Goal: Transaction & Acquisition: Purchase product/service

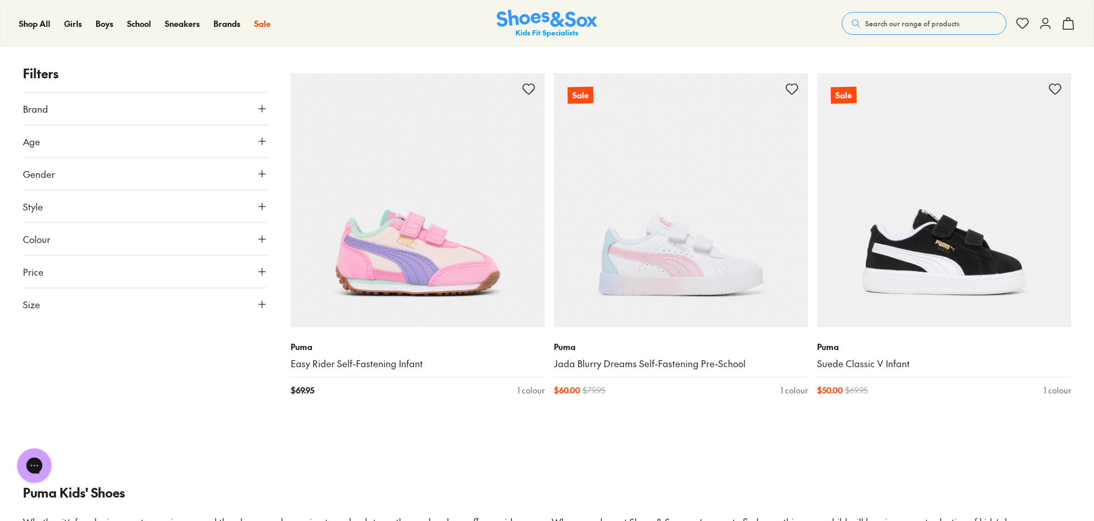
scroll to position [1659, 0]
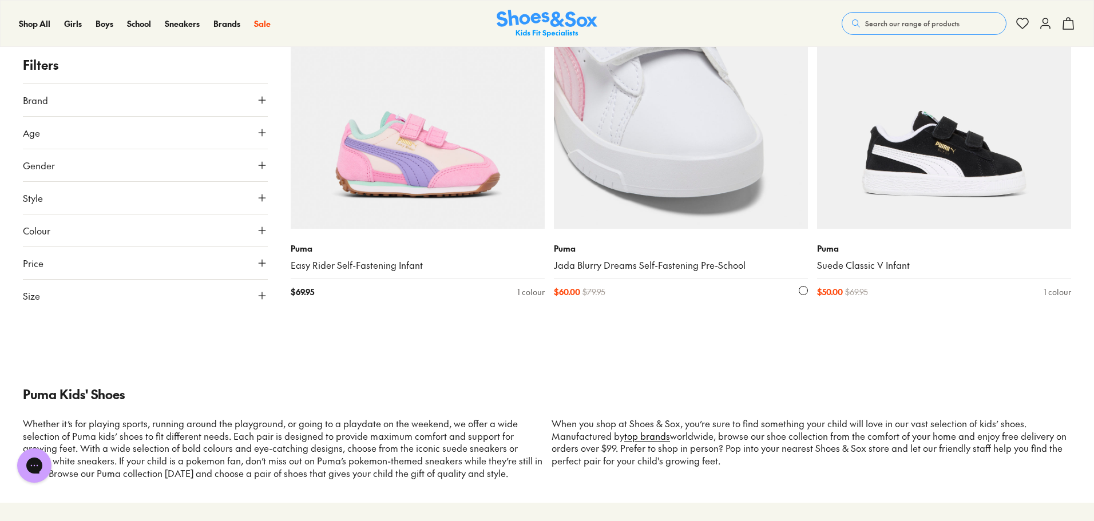
click at [660, 137] on img at bounding box center [681, 102] width 254 height 254
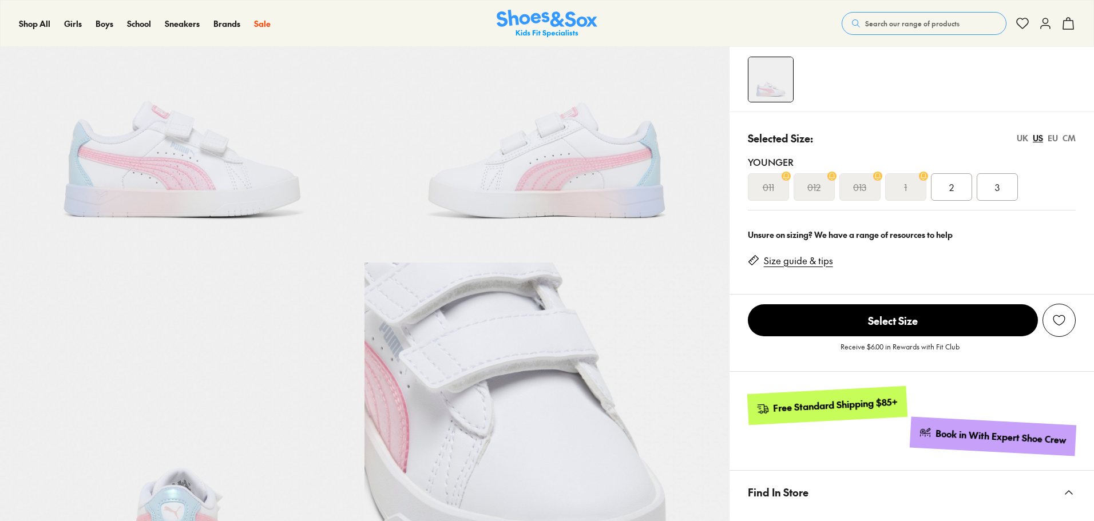
click at [1014, 136] on div "Selected Size: [GEOGRAPHIC_DATA] [GEOGRAPHIC_DATA] [GEOGRAPHIC_DATA] CM" at bounding box center [912, 137] width 328 height 15
click at [1017, 136] on div "UK" at bounding box center [1022, 138] width 11 height 12
select select "*"
click at [1019, 136] on div "UK" at bounding box center [1022, 138] width 11 height 12
click at [1057, 137] on div "EU" at bounding box center [1052, 138] width 10 height 12
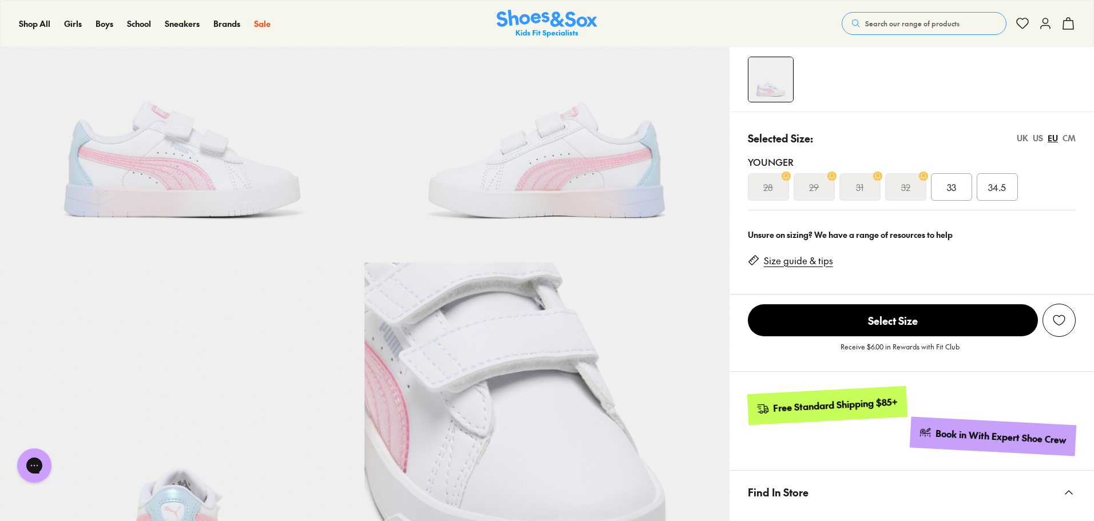
click at [1067, 137] on div "CM" at bounding box center [1068, 138] width 13 height 12
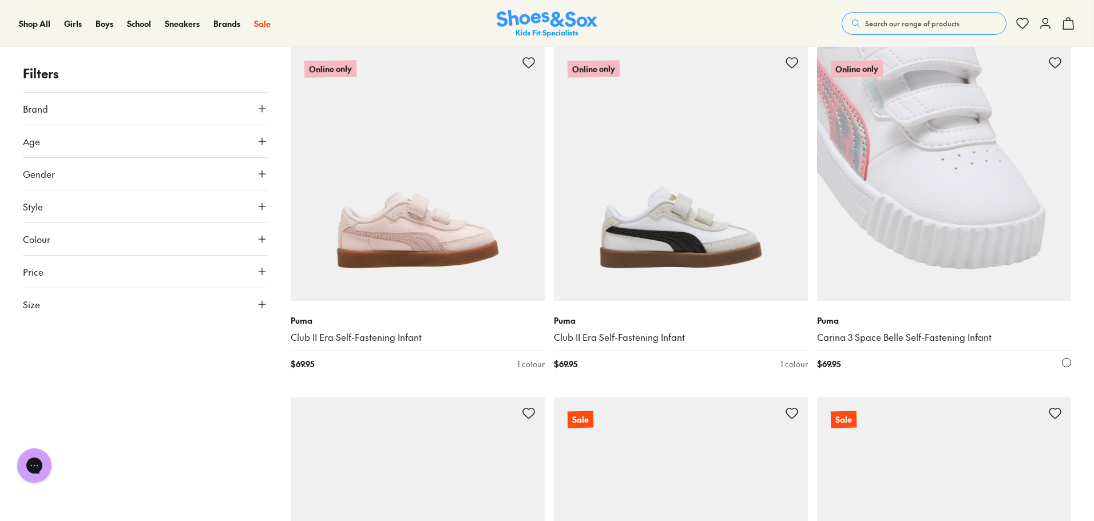
click at [896, 166] on img at bounding box center [944, 174] width 254 height 254
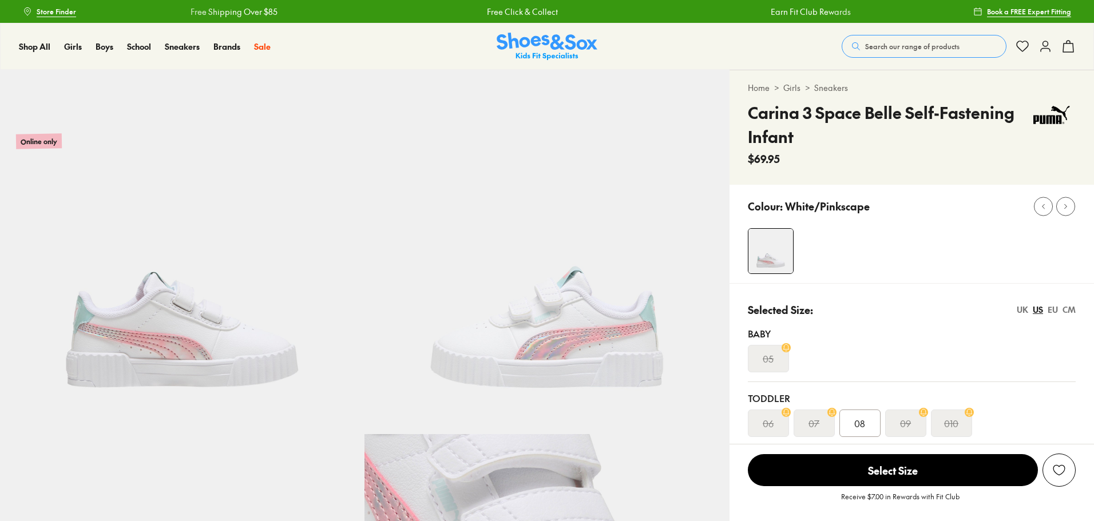
click at [863, 419] on span "08" at bounding box center [859, 423] width 11 height 14
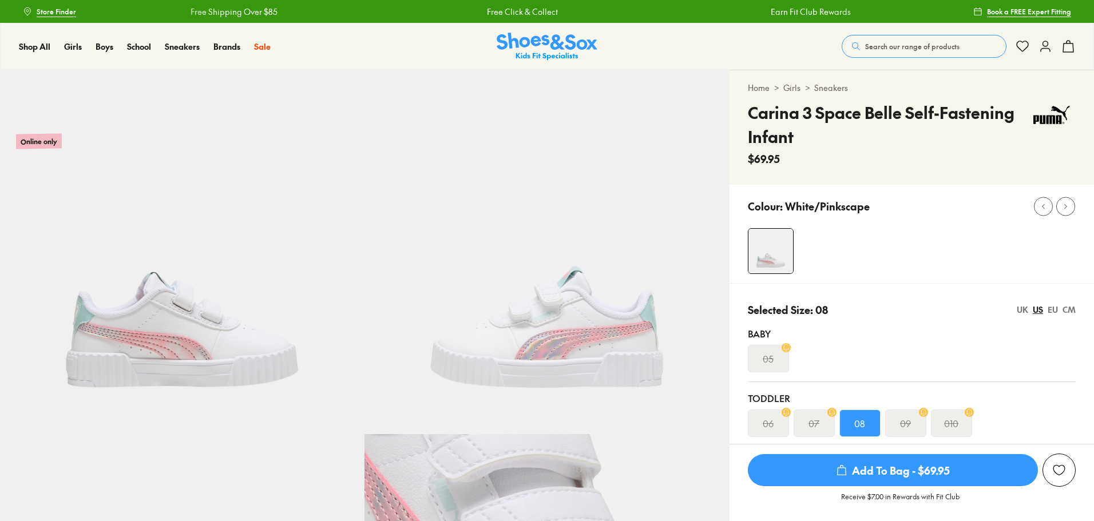
select select "*"
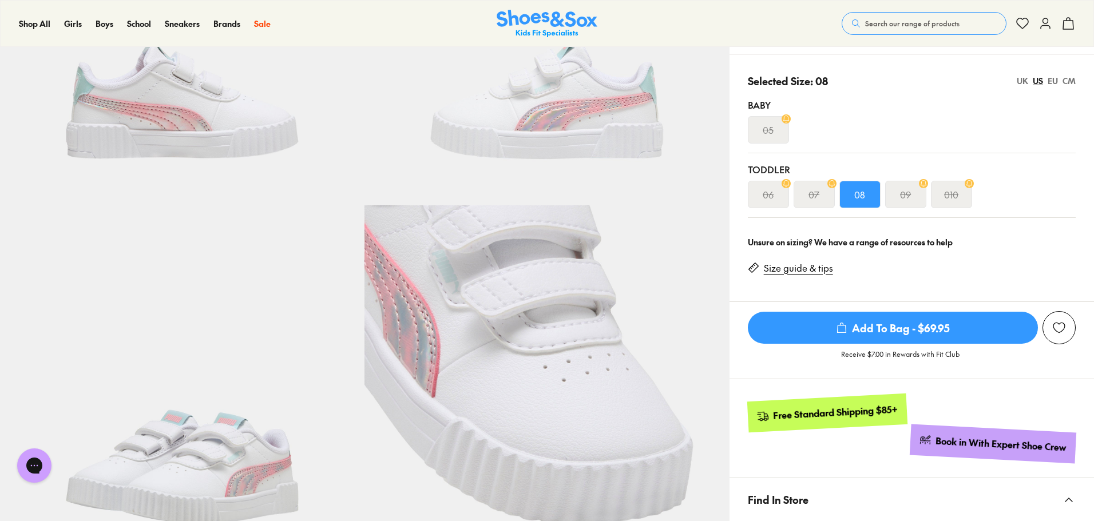
click at [186, 116] on img at bounding box center [182, 23] width 364 height 364
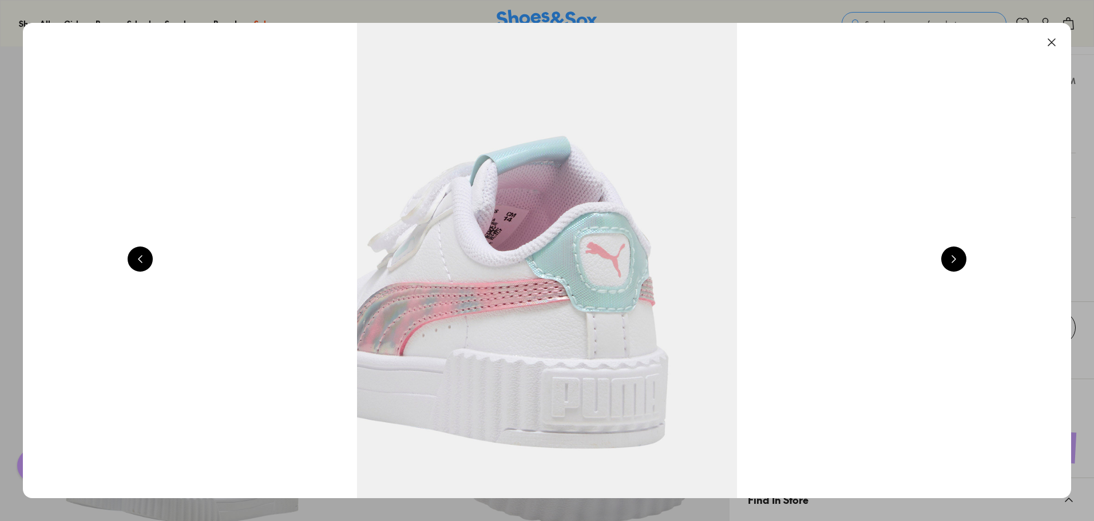
scroll to position [0, 1053]
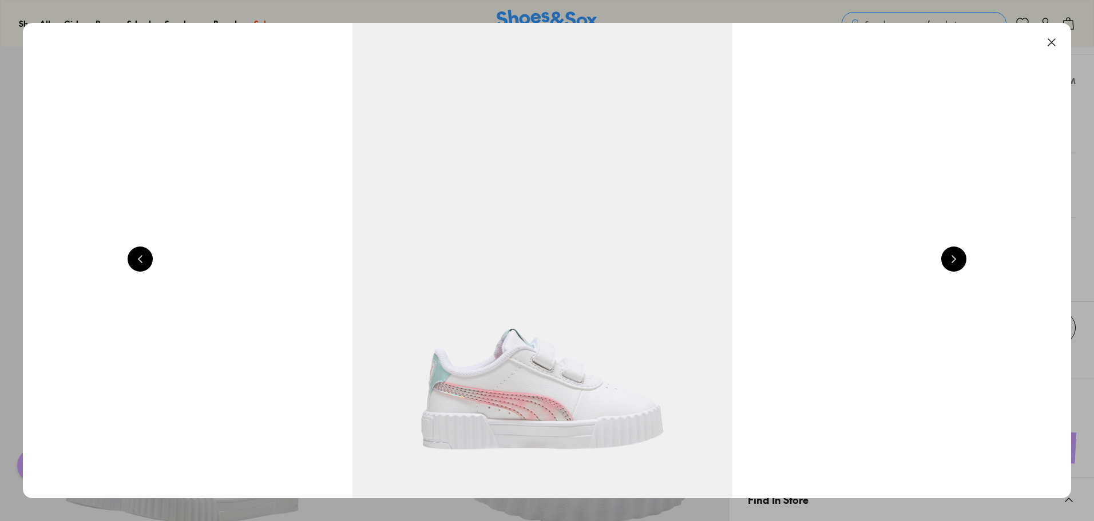
click at [966, 260] on button at bounding box center [953, 259] width 25 height 25
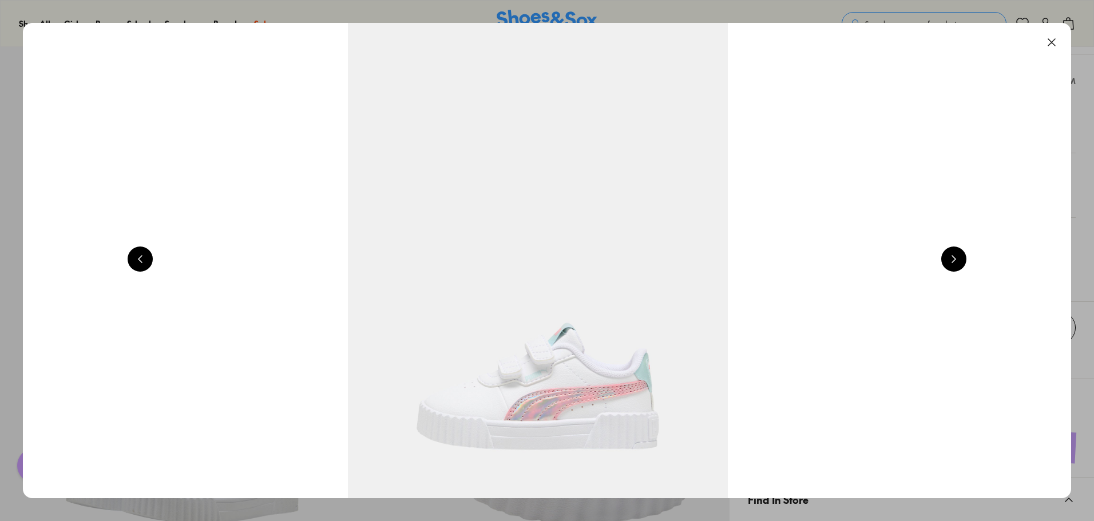
click at [966, 260] on button at bounding box center [953, 259] width 25 height 25
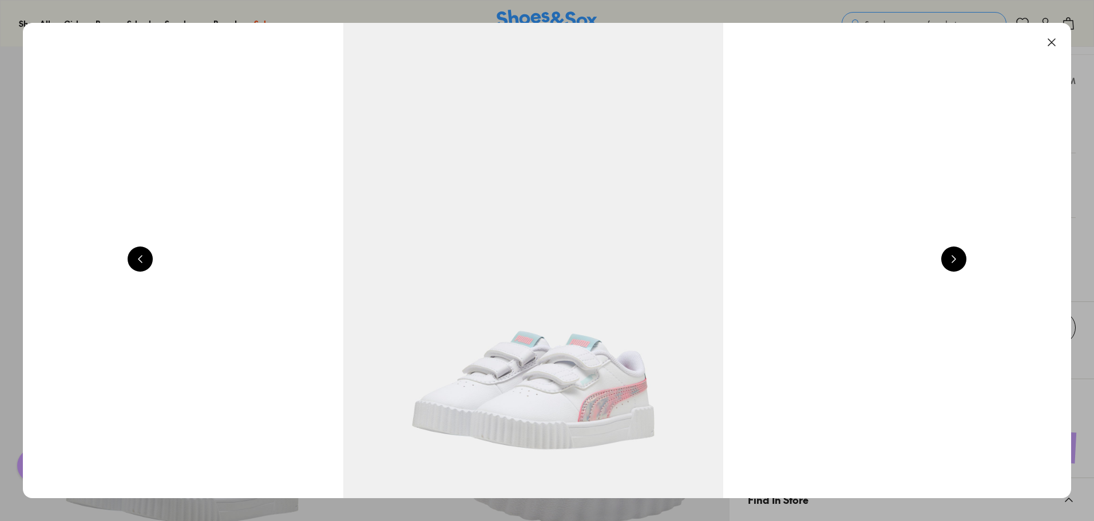
click at [966, 260] on button at bounding box center [953, 259] width 25 height 25
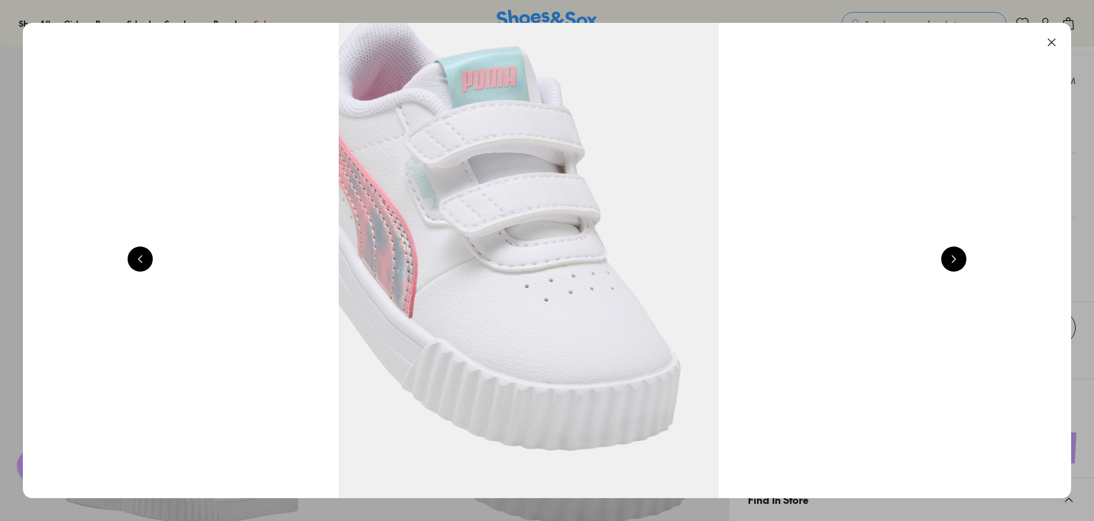
click at [966, 260] on button at bounding box center [953, 259] width 25 height 25
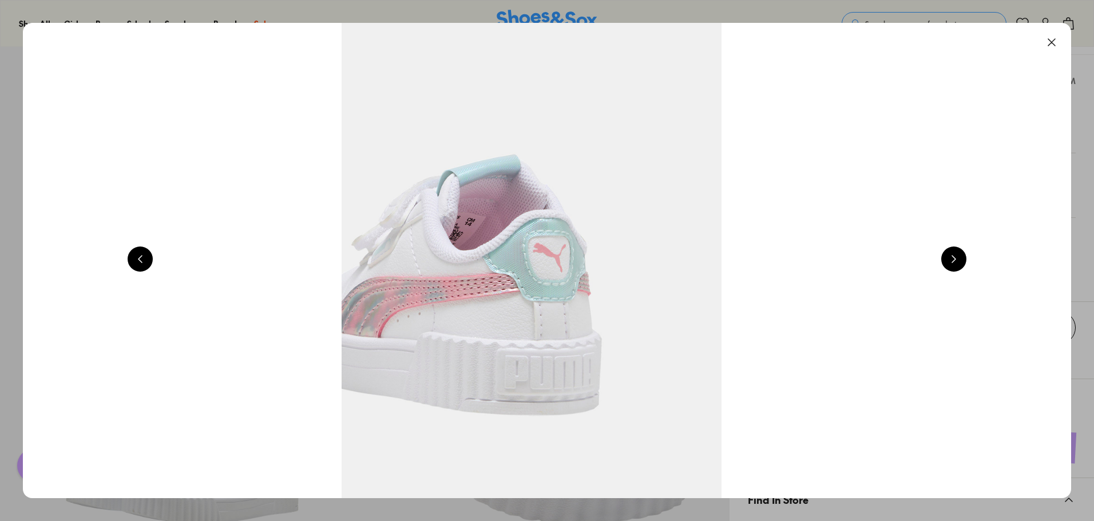
scroll to position [0, 5263]
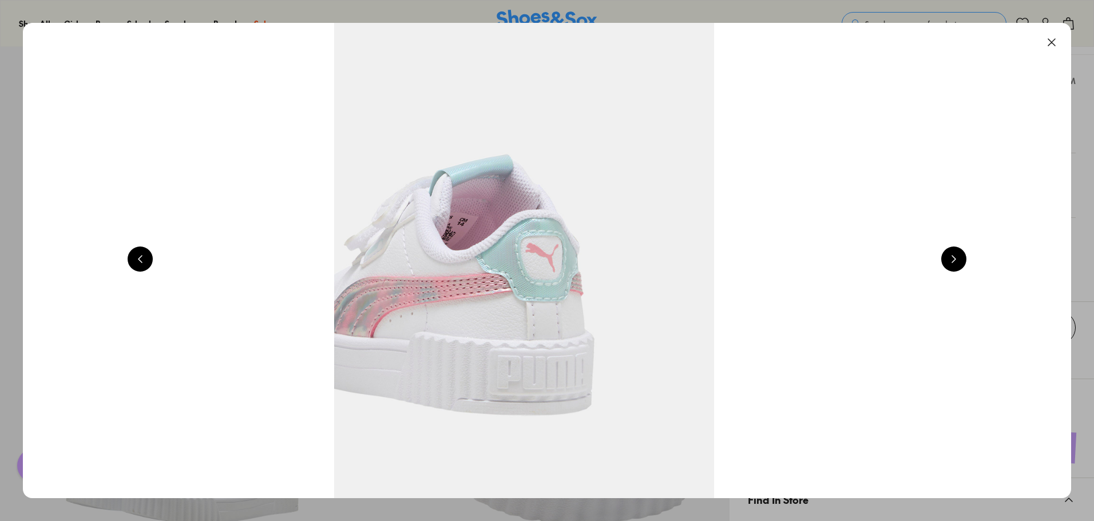
click at [1059, 43] on button at bounding box center [1051, 42] width 25 height 25
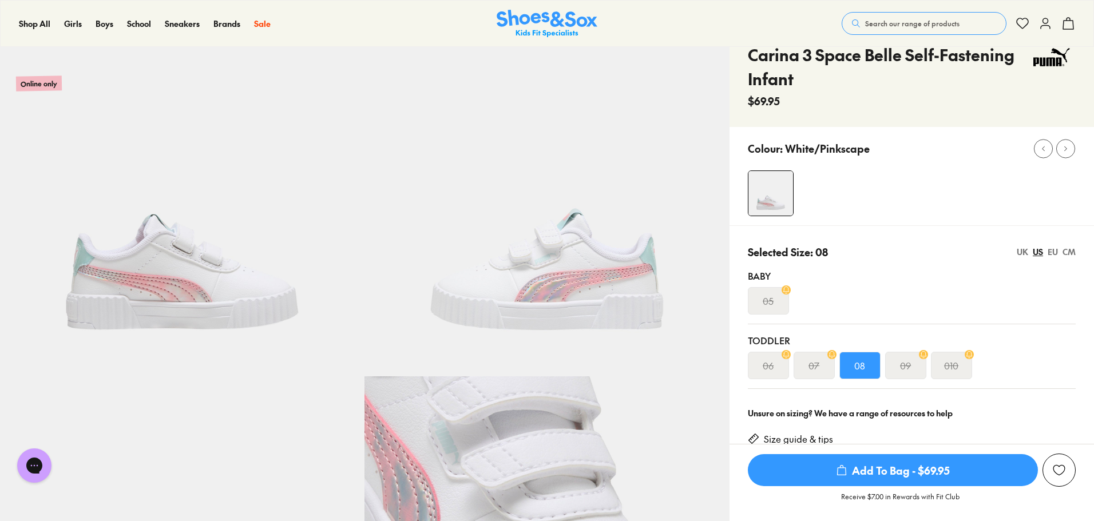
scroll to position [0, 0]
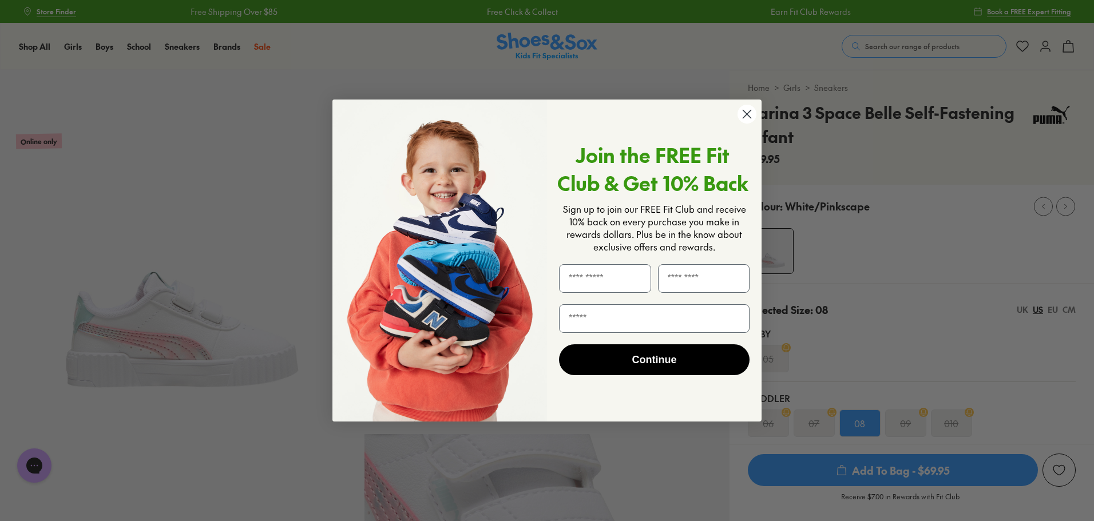
click at [747, 109] on circle "Close dialog" at bounding box center [746, 114] width 19 height 19
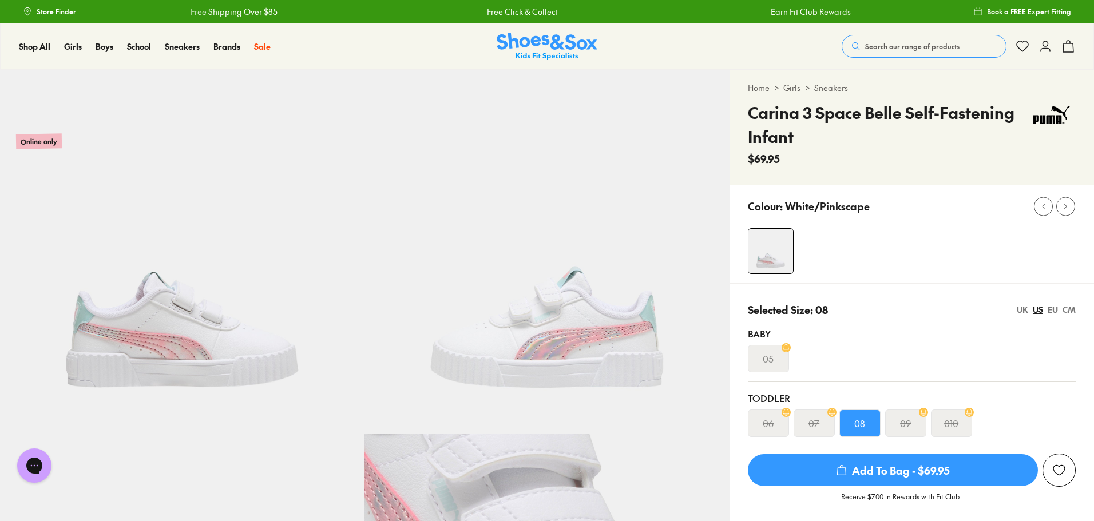
click at [1054, 311] on div "EU" at bounding box center [1052, 310] width 10 height 12
click at [1017, 308] on div "UK" at bounding box center [1022, 310] width 11 height 12
click at [1062, 310] on div "CM" at bounding box center [1068, 310] width 13 height 12
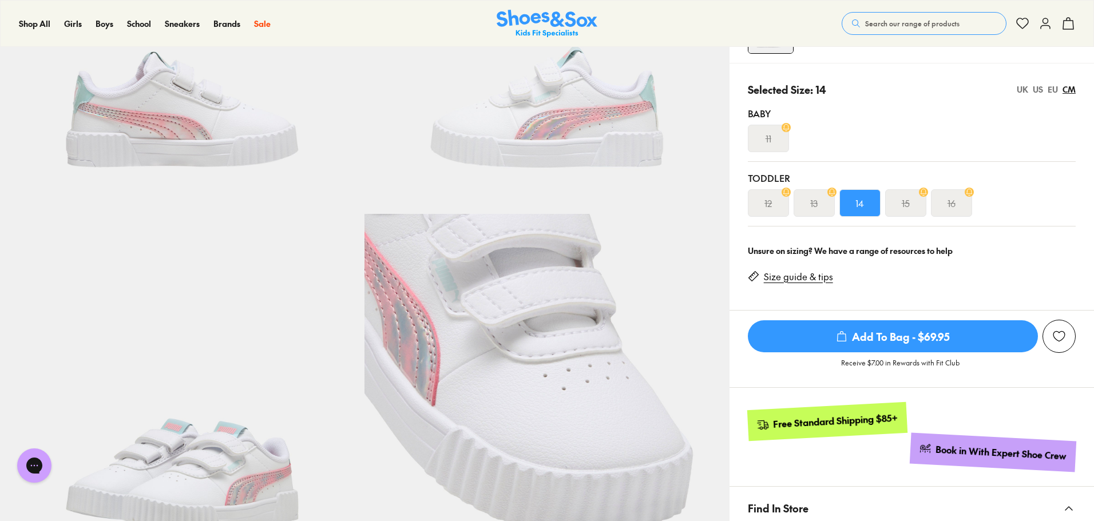
scroll to position [229, 0]
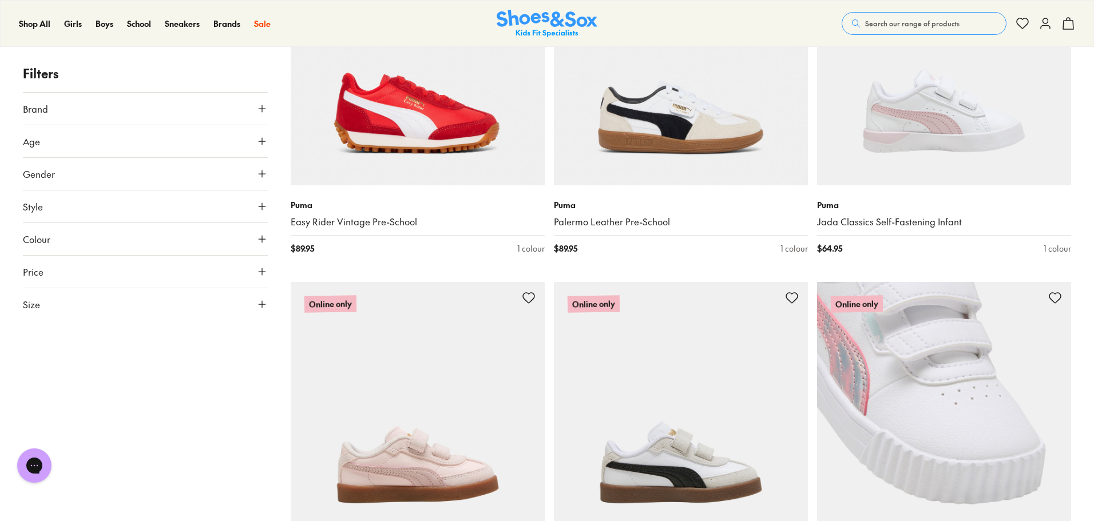
scroll to position [1114, 0]
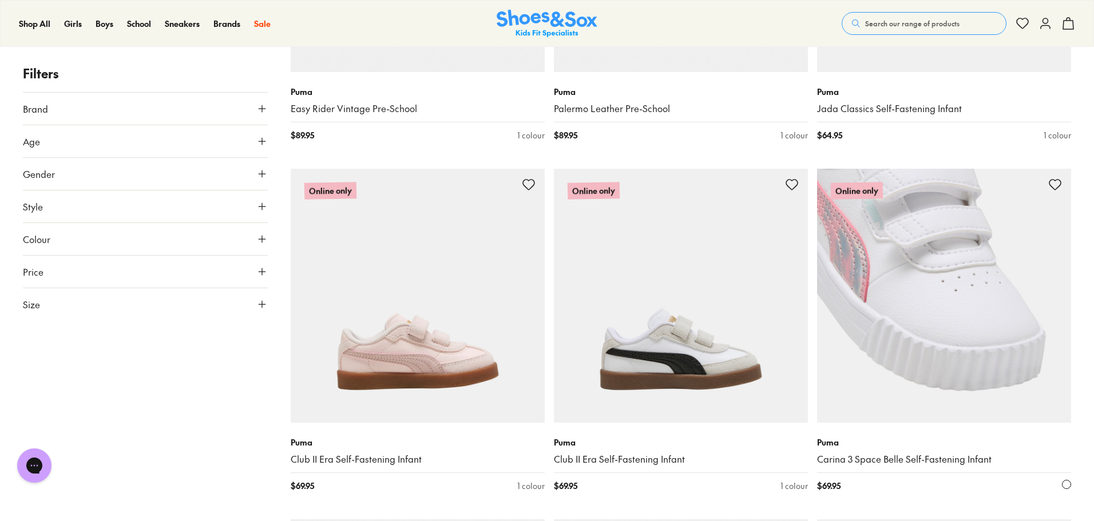
click at [975, 355] on img at bounding box center [944, 296] width 254 height 254
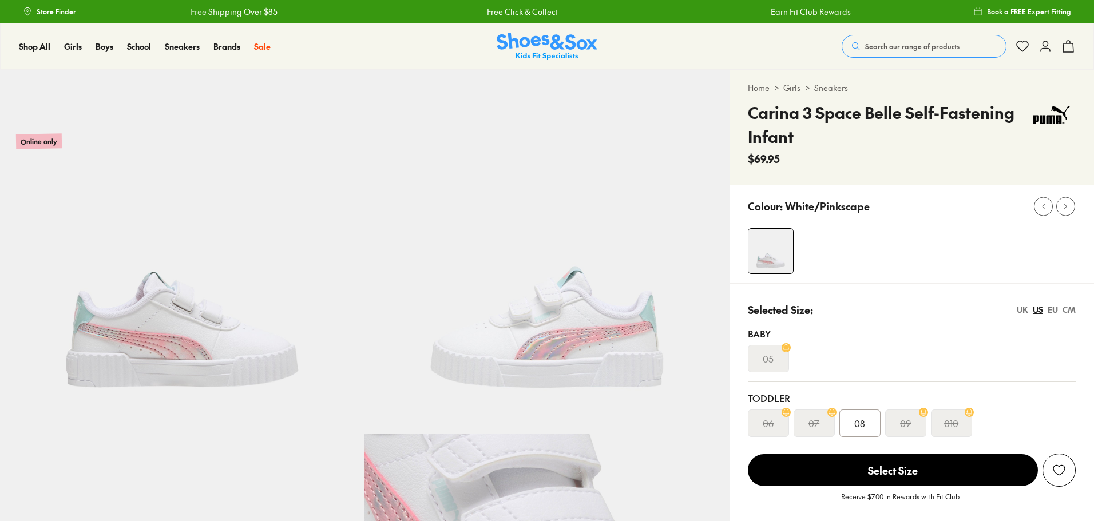
select select "*"
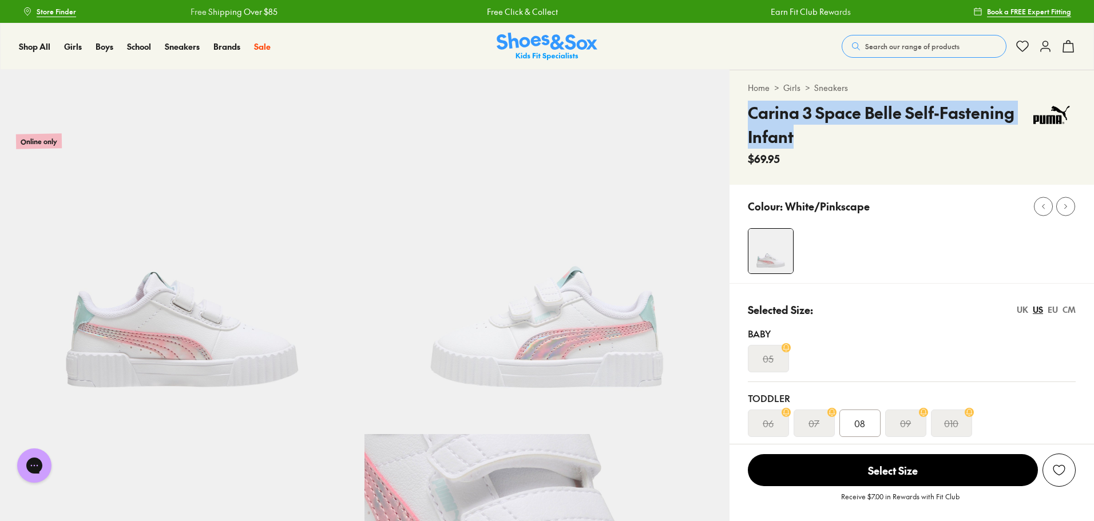
drag, startPoint x: 795, startPoint y: 140, endPoint x: 749, endPoint y: 115, distance: 52.0
click at [749, 115] on h4 "Carina 3 Space Belle Self-Fastening Infant" at bounding box center [887, 125] width 279 height 48
copy h4 "Carina 3 Space Belle Self-Fastening Infant"
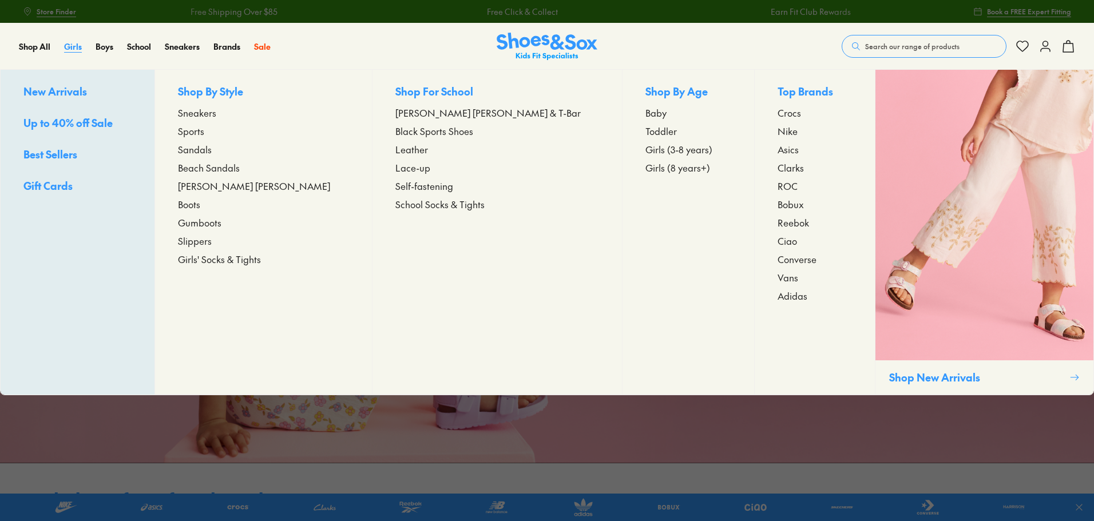
click at [73, 46] on span "Girls" at bounding box center [73, 46] width 18 height 11
click at [216, 114] on span "Sneakers" at bounding box center [197, 113] width 38 height 14
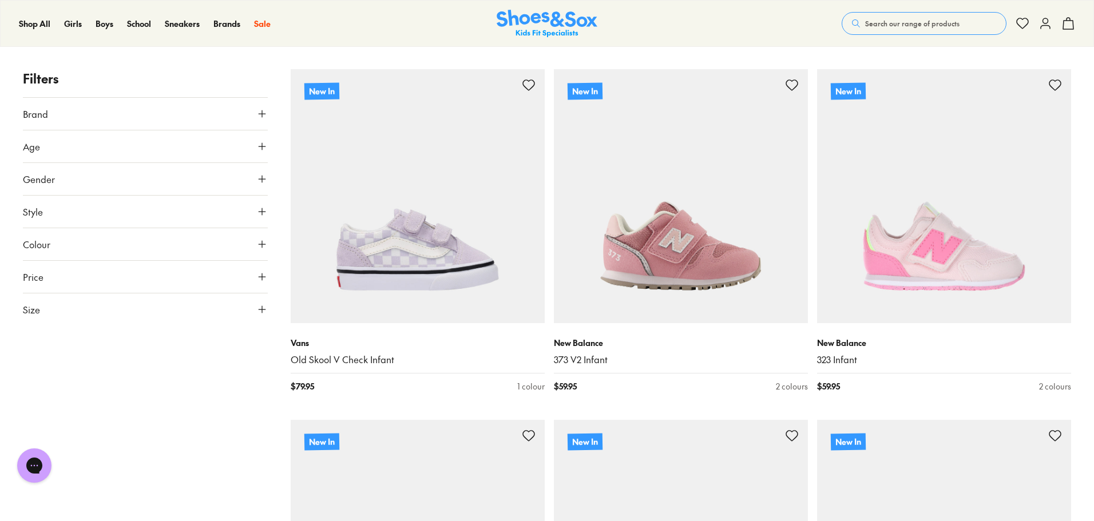
click at [265, 153] on button "Age" at bounding box center [145, 146] width 245 height 32
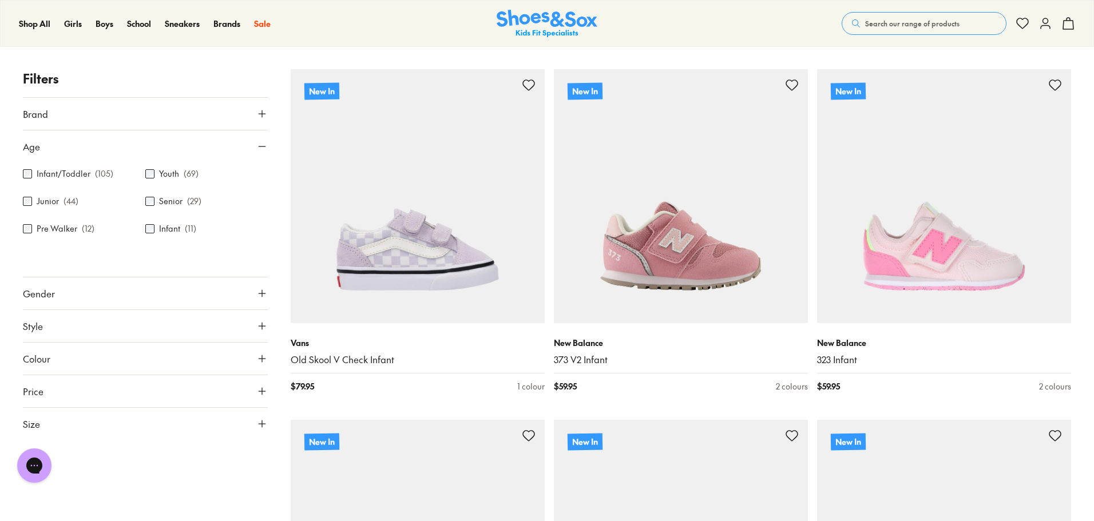
click at [37, 168] on label "Infant/Toddler" at bounding box center [64, 174] width 54 height 12
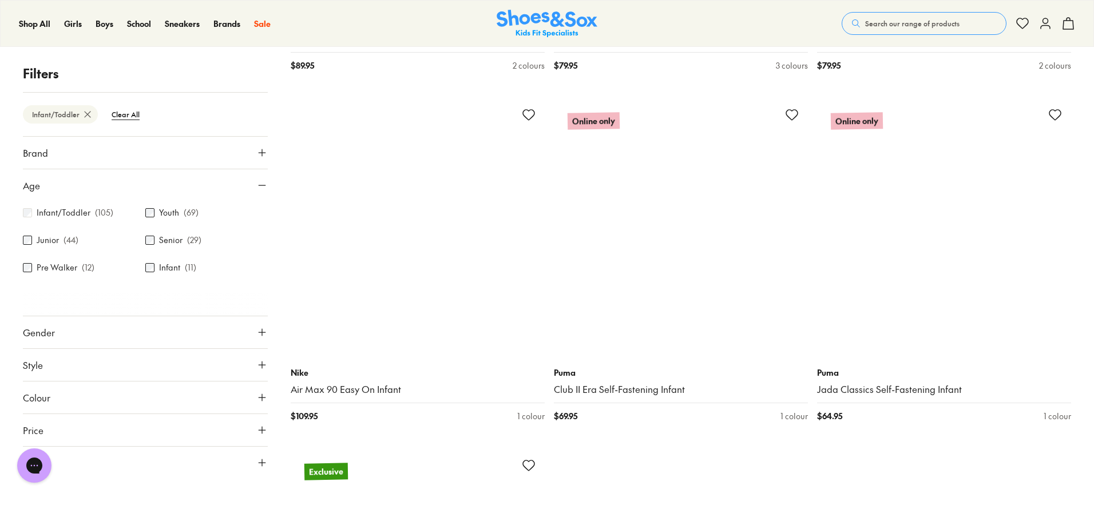
scroll to position [7212, 0]
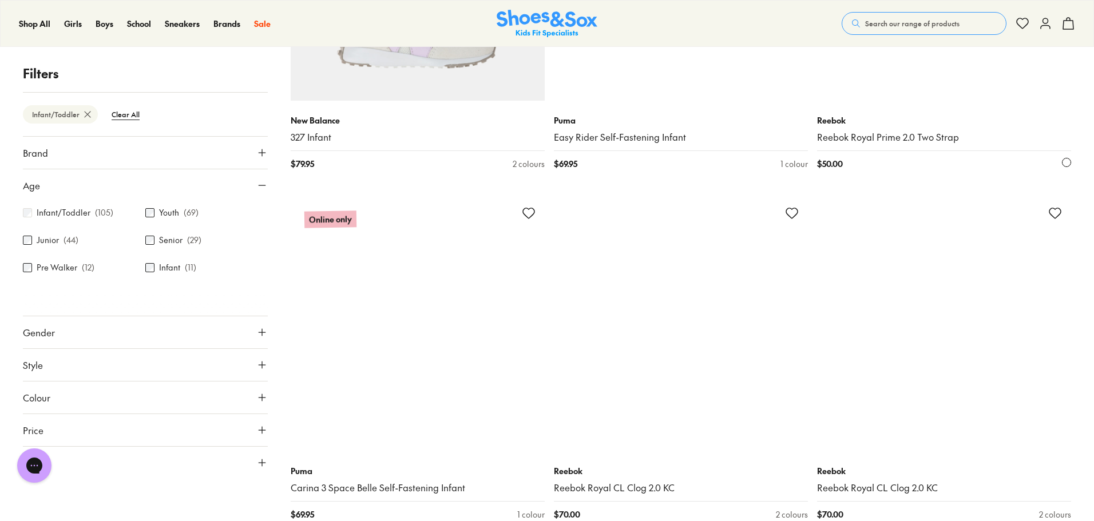
scroll to position [7841, 0]
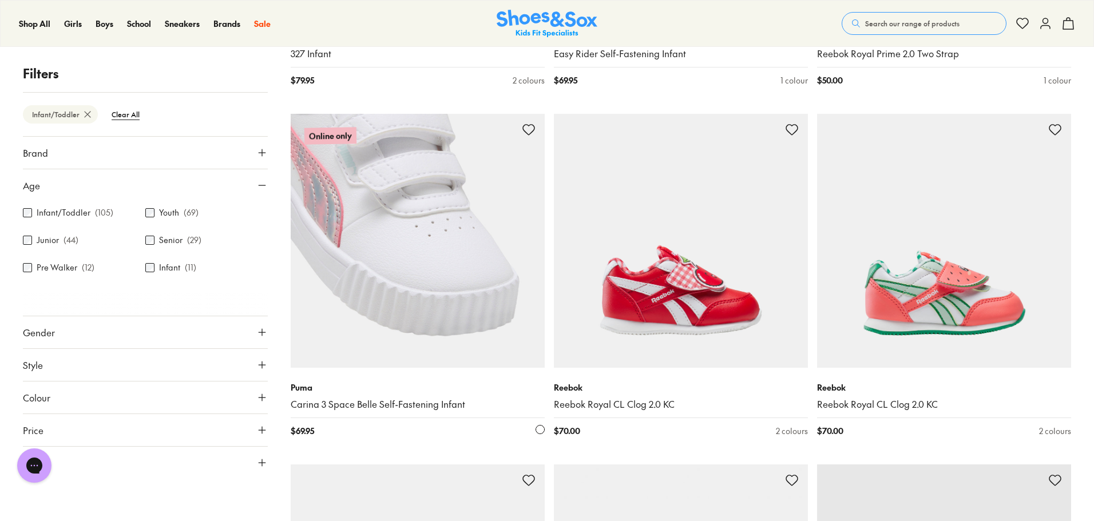
click at [346, 285] on img at bounding box center [418, 241] width 254 height 254
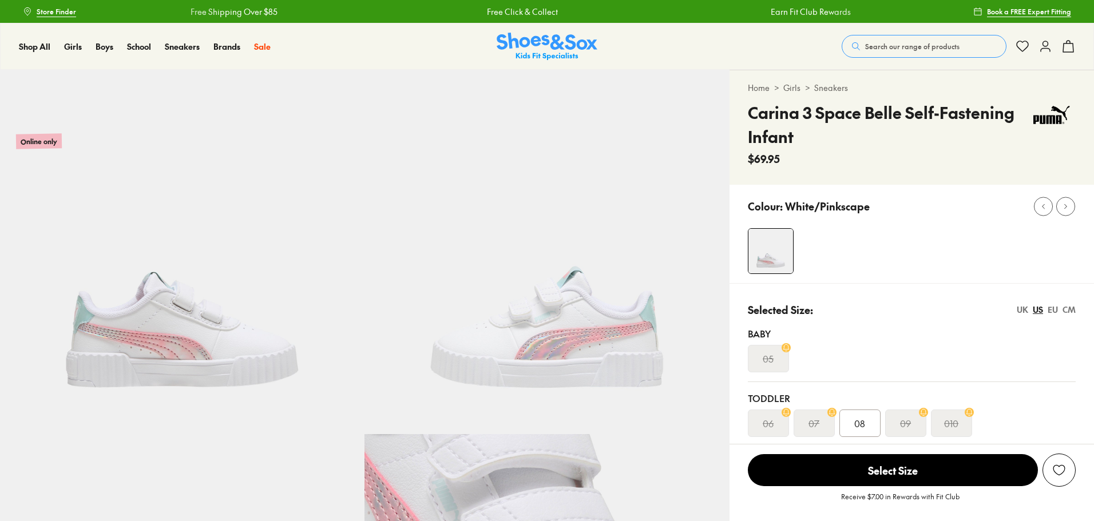
select select "*"
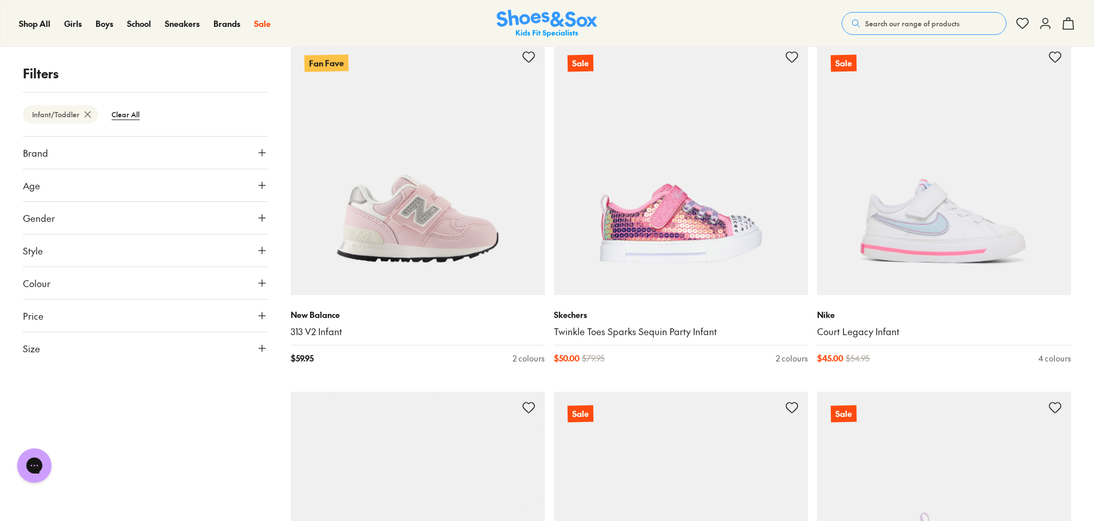
scroll to position [2818, 0]
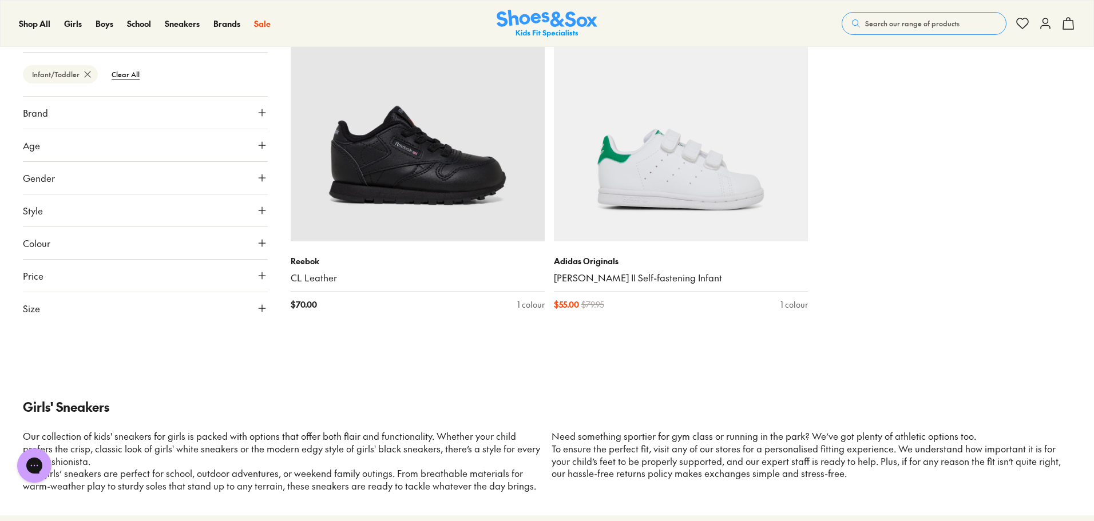
scroll to position [4877, 0]
